Goal: Task Accomplishment & Management: Manage account settings

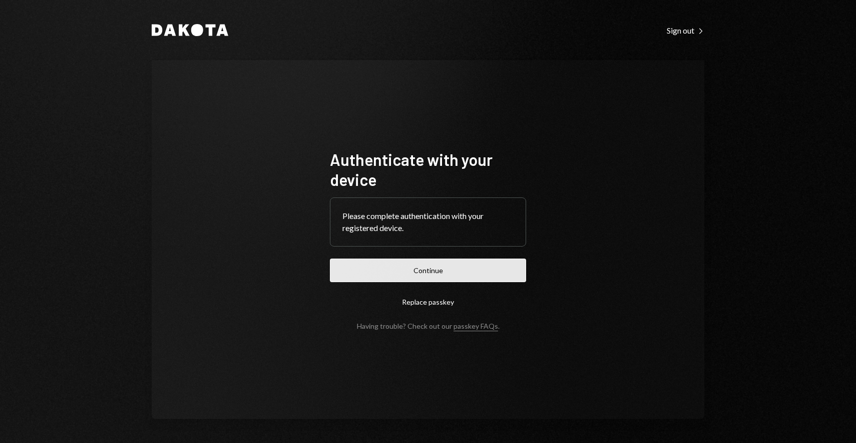
click at [467, 265] on button "Continue" at bounding box center [428, 270] width 196 height 24
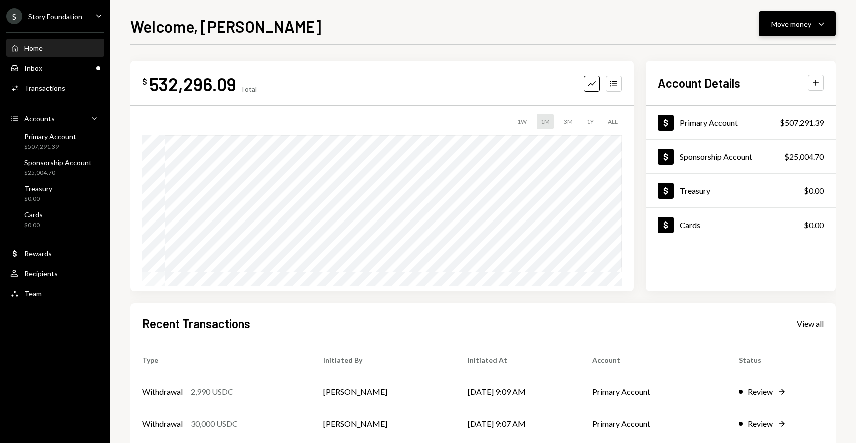
click at [814, 21] on div "Move money Caret Down" at bounding box center [798, 24] width 52 height 12
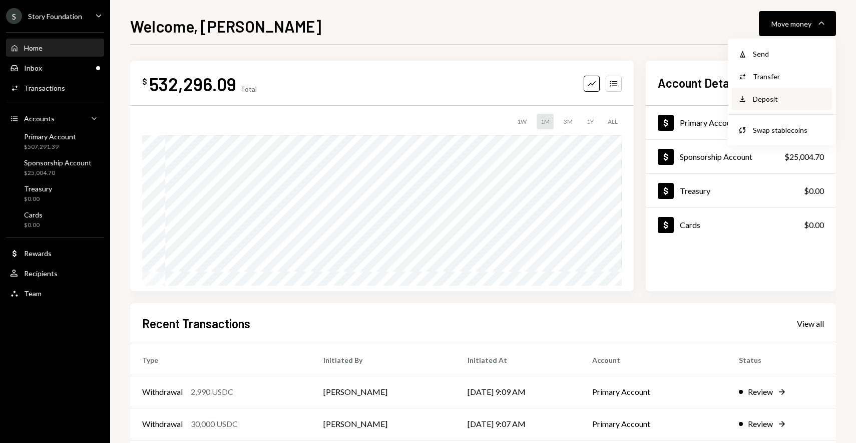
click at [771, 100] on div "Deposit" at bounding box center [789, 99] width 73 height 11
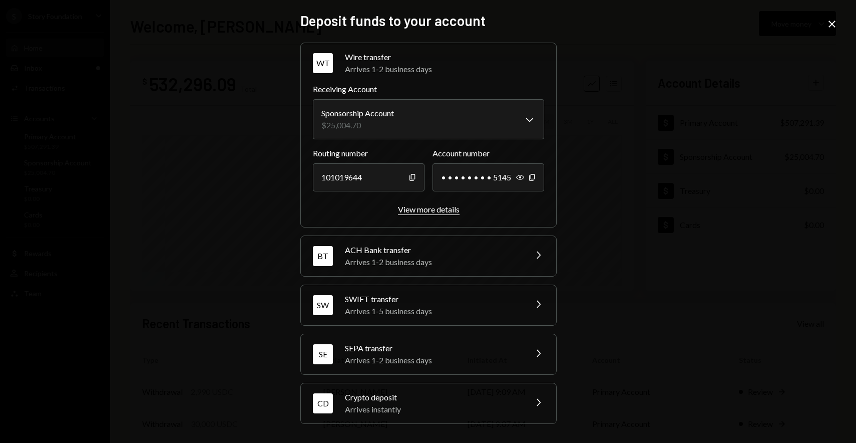
click at [428, 211] on div "View more details" at bounding box center [429, 209] width 62 height 10
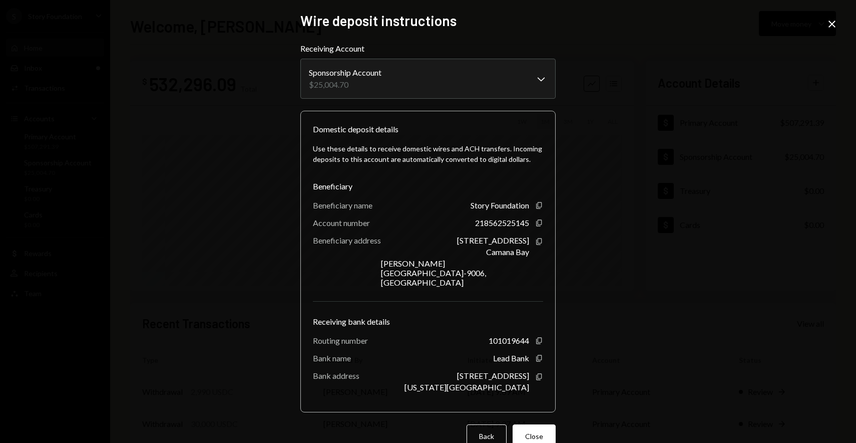
scroll to position [4, 0]
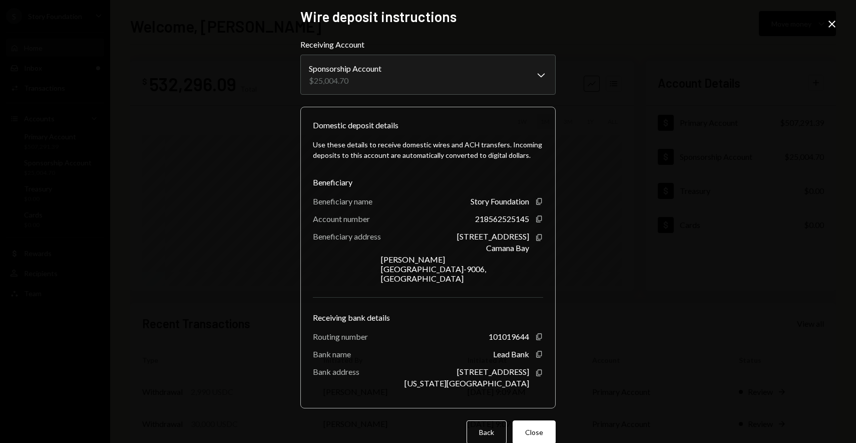
click at [831, 24] on icon at bounding box center [832, 24] width 7 height 7
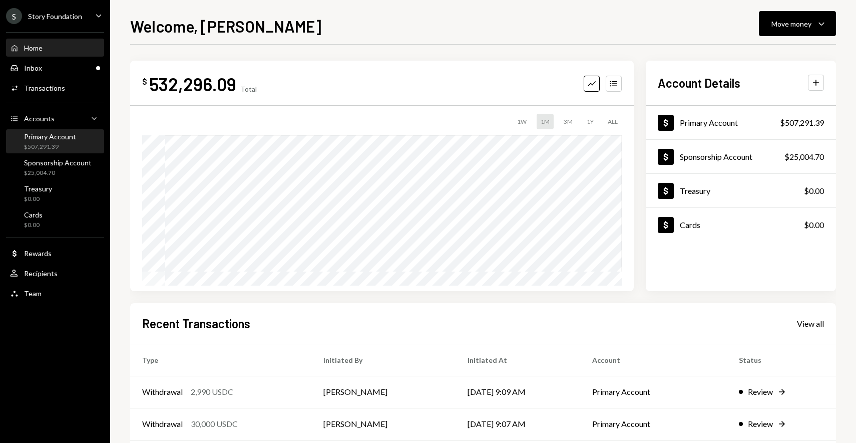
click at [45, 149] on div "$507,291.39" at bounding box center [50, 147] width 52 height 9
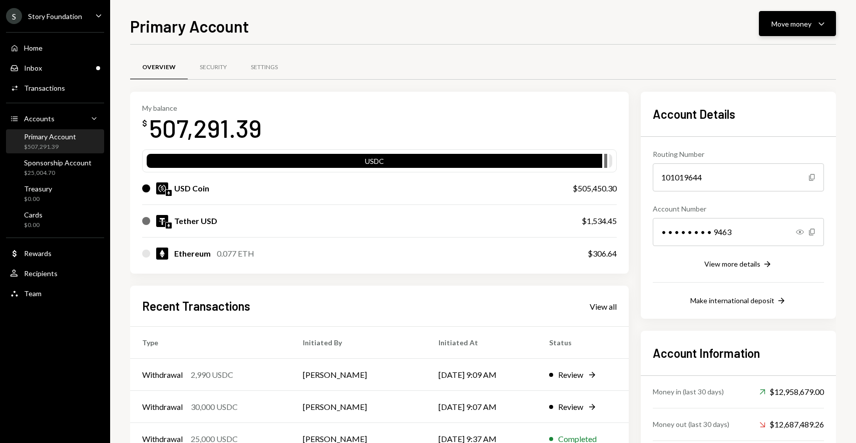
click at [825, 24] on icon "Caret Down" at bounding box center [822, 24] width 12 height 12
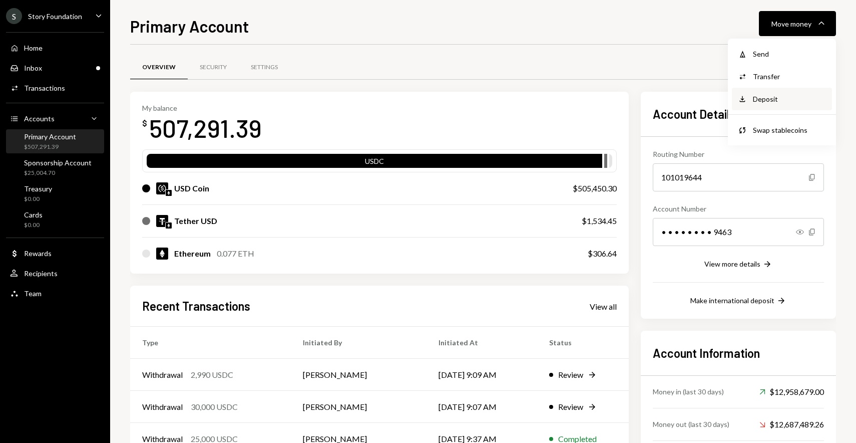
click at [774, 99] on div "Deposit" at bounding box center [789, 99] width 73 height 11
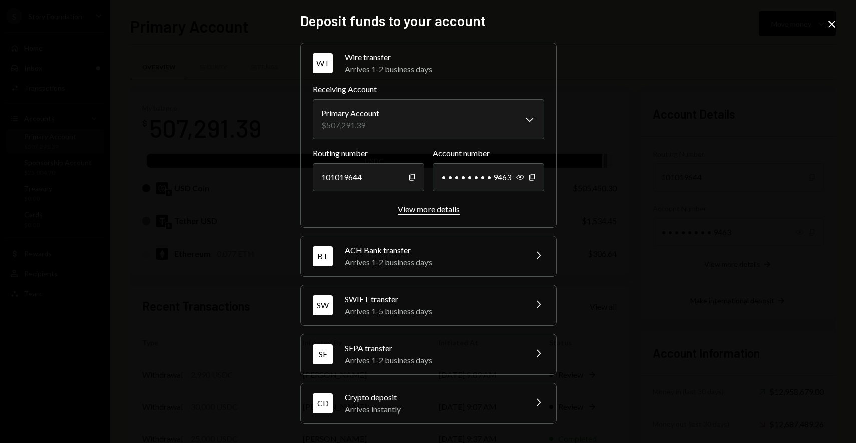
click at [435, 206] on div "View more details" at bounding box center [429, 209] width 62 height 10
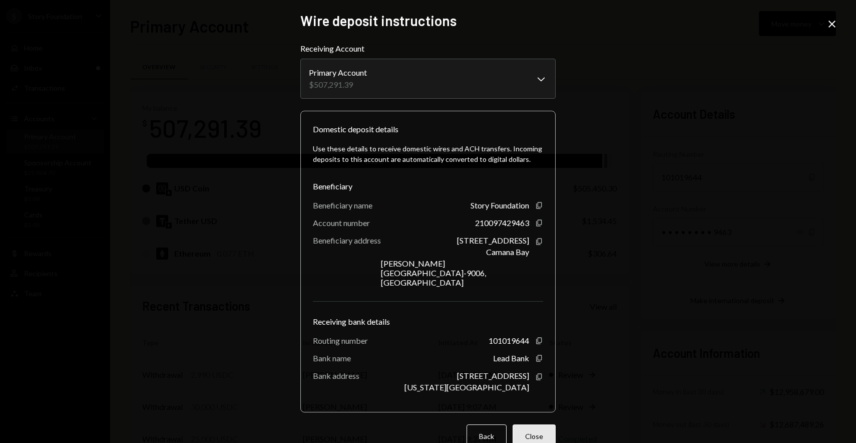
click at [530, 424] on button "Close" at bounding box center [534, 436] width 43 height 24
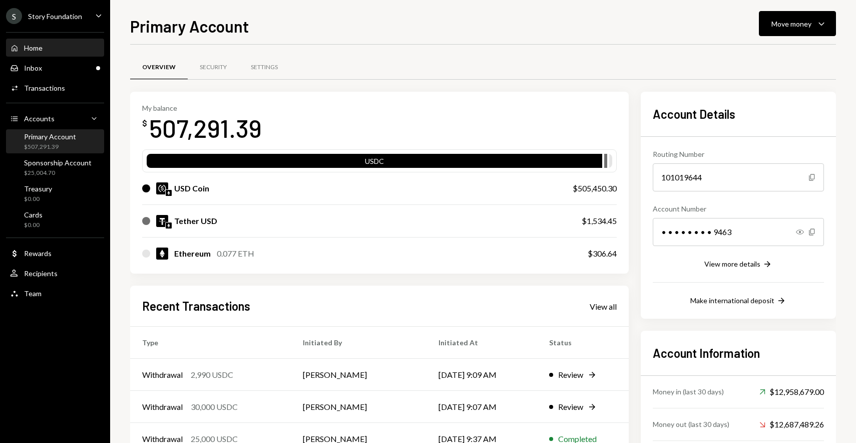
click at [34, 52] on div "Home Home" at bounding box center [55, 48] width 90 height 17
